Goal: Find specific page/section: Find specific page/section

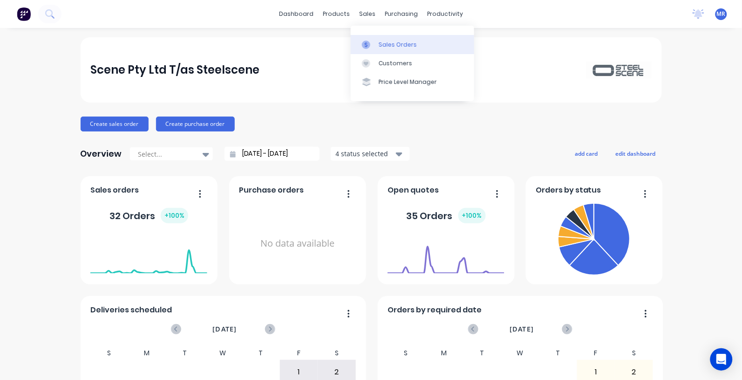
click at [385, 42] on div "Sales Orders" at bounding box center [398, 45] width 38 height 8
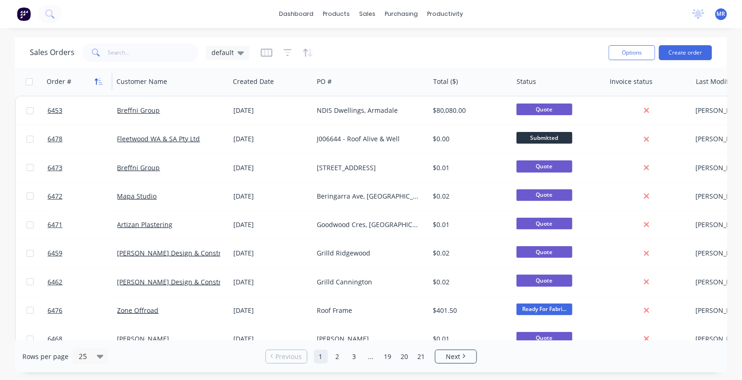
click at [100, 82] on icon "button" at bounding box center [101, 81] width 4 height 7
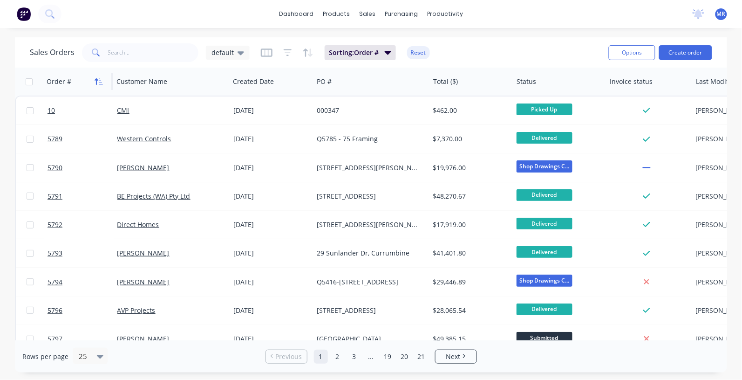
click at [101, 82] on icon "button" at bounding box center [101, 81] width 4 height 7
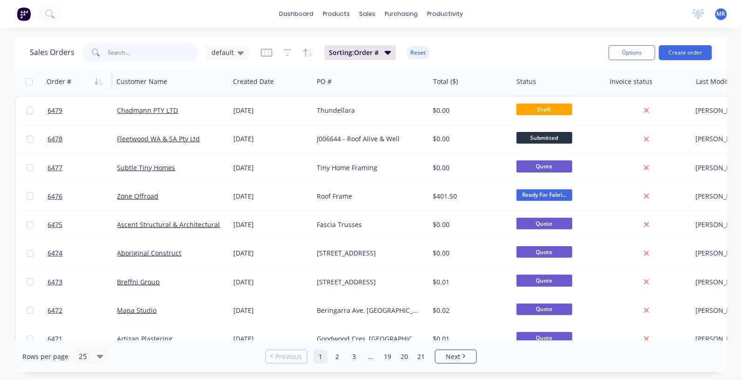
click at [122, 52] on input "text" at bounding box center [153, 52] width 91 height 19
type input "jabiru"
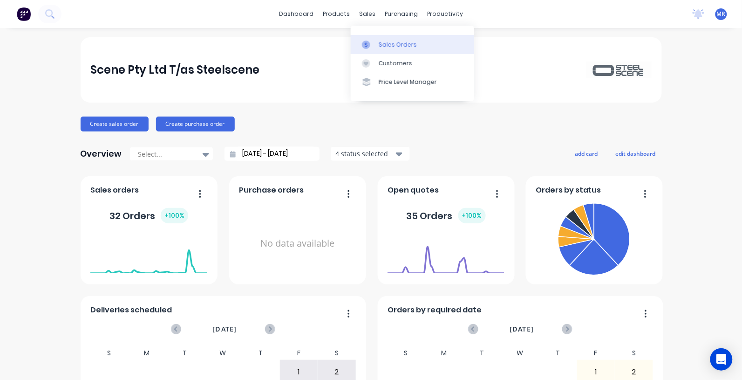
click at [390, 41] on div "Sales Orders" at bounding box center [398, 45] width 38 height 8
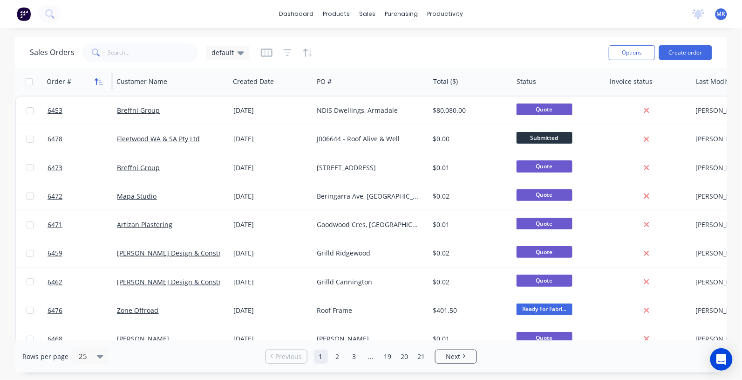
click at [99, 82] on icon "button" at bounding box center [101, 81] width 4 height 7
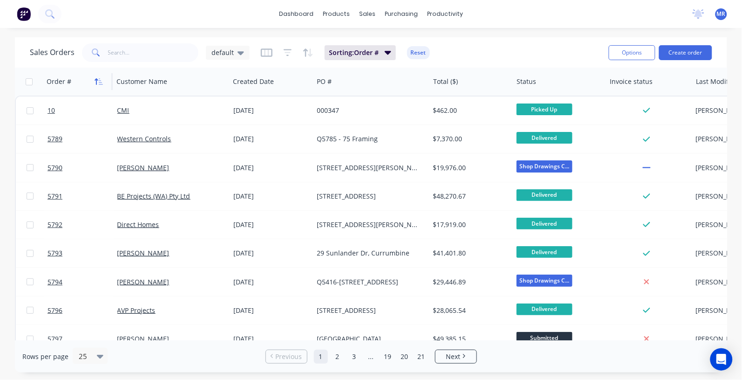
click at [100, 81] on icon "button" at bounding box center [99, 81] width 8 height 7
